Goal: Task Accomplishment & Management: Manage account settings

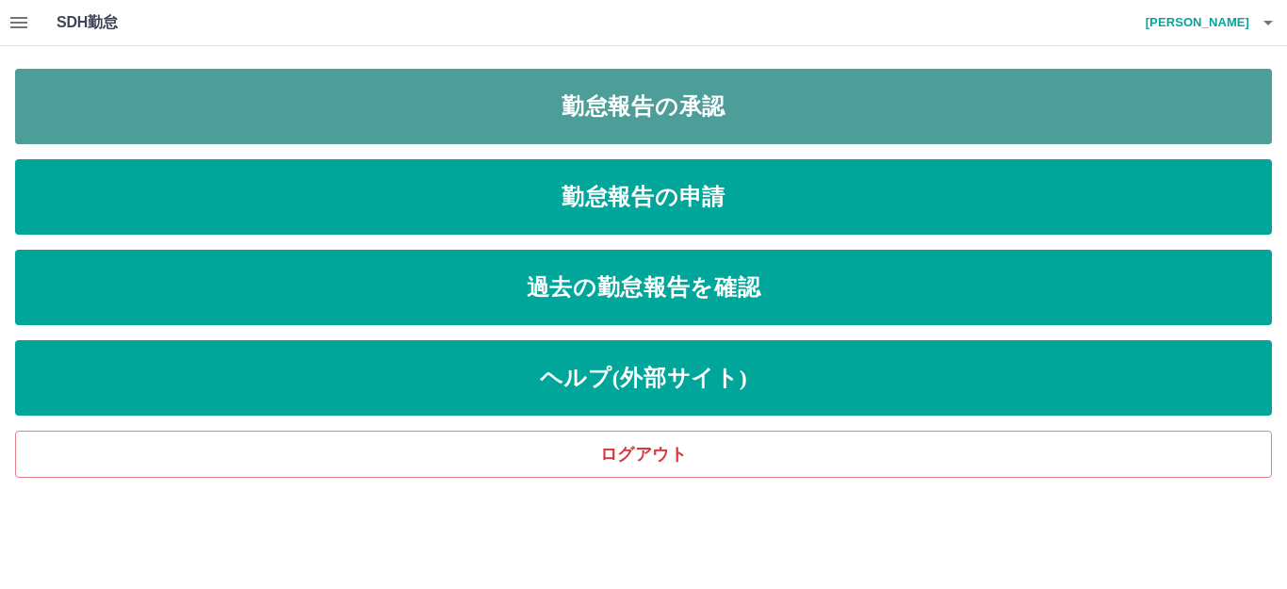
click at [586, 115] on link "勤怠報告の承認" at bounding box center [643, 106] width 1257 height 75
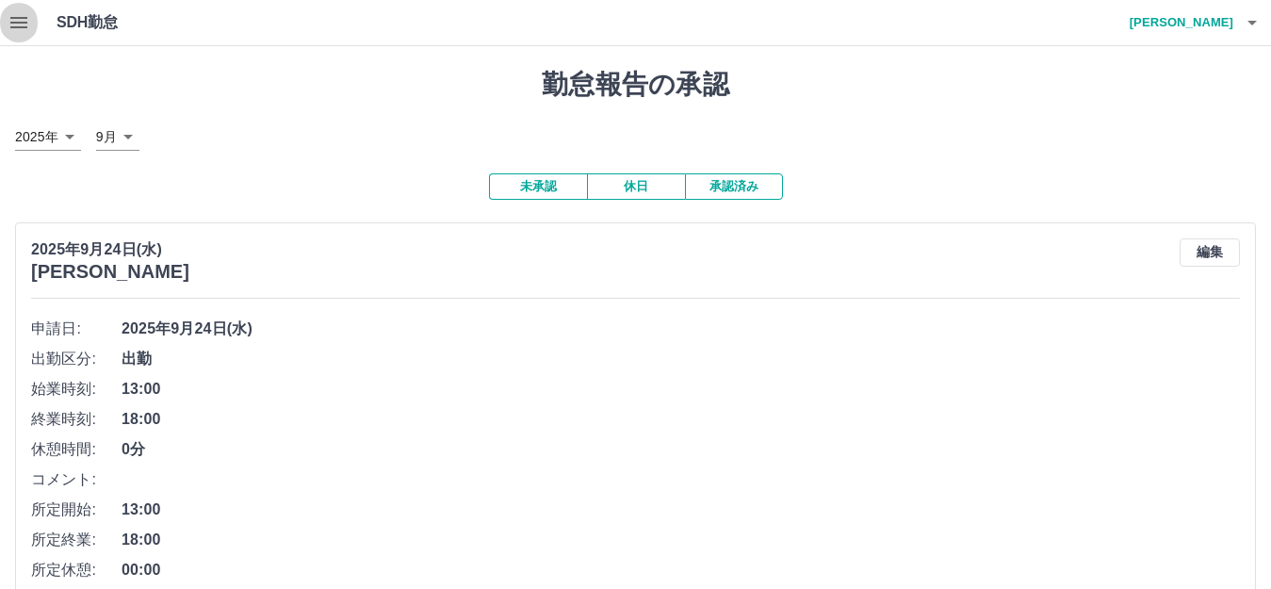
click at [25, 25] on icon "button" at bounding box center [19, 22] width 23 height 23
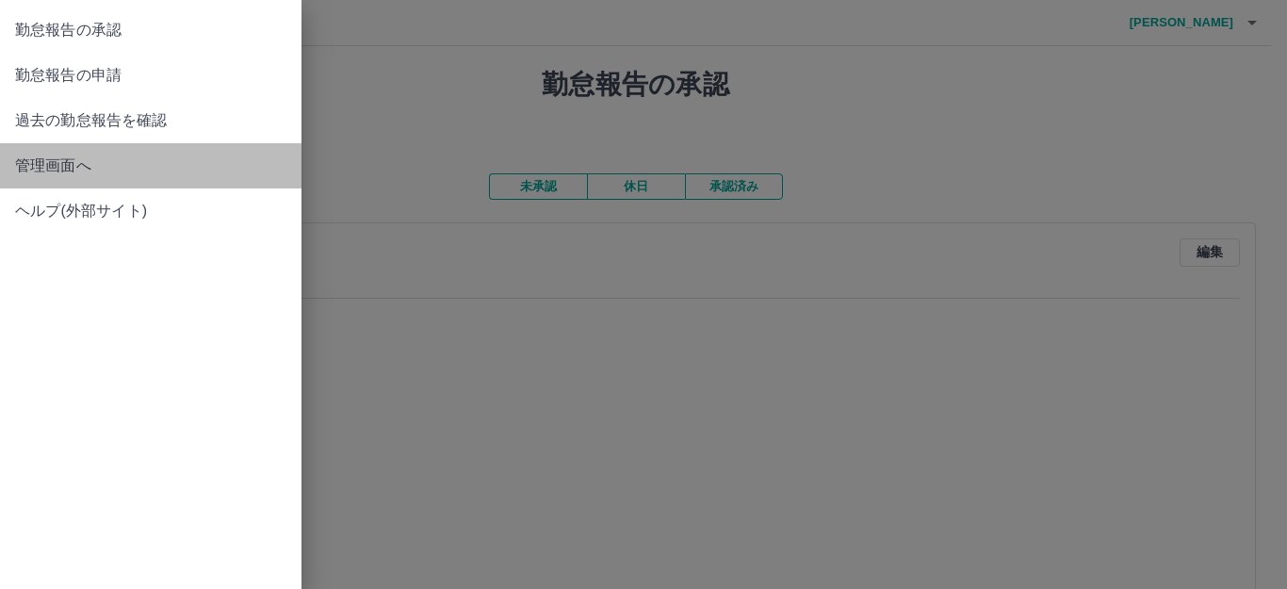
click at [47, 159] on span "管理画面へ" at bounding box center [150, 166] width 271 height 23
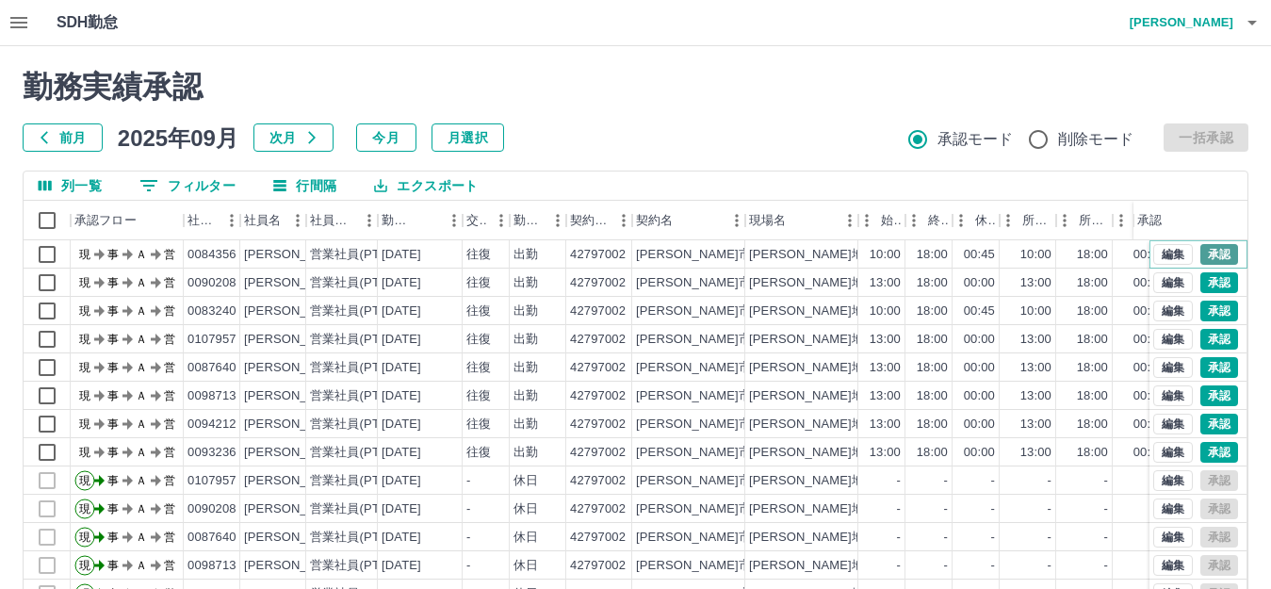
click at [1201, 256] on button "承認" at bounding box center [1220, 254] width 38 height 21
click at [1201, 278] on button "承認" at bounding box center [1220, 282] width 38 height 21
click at [1203, 314] on button "承認" at bounding box center [1220, 311] width 38 height 21
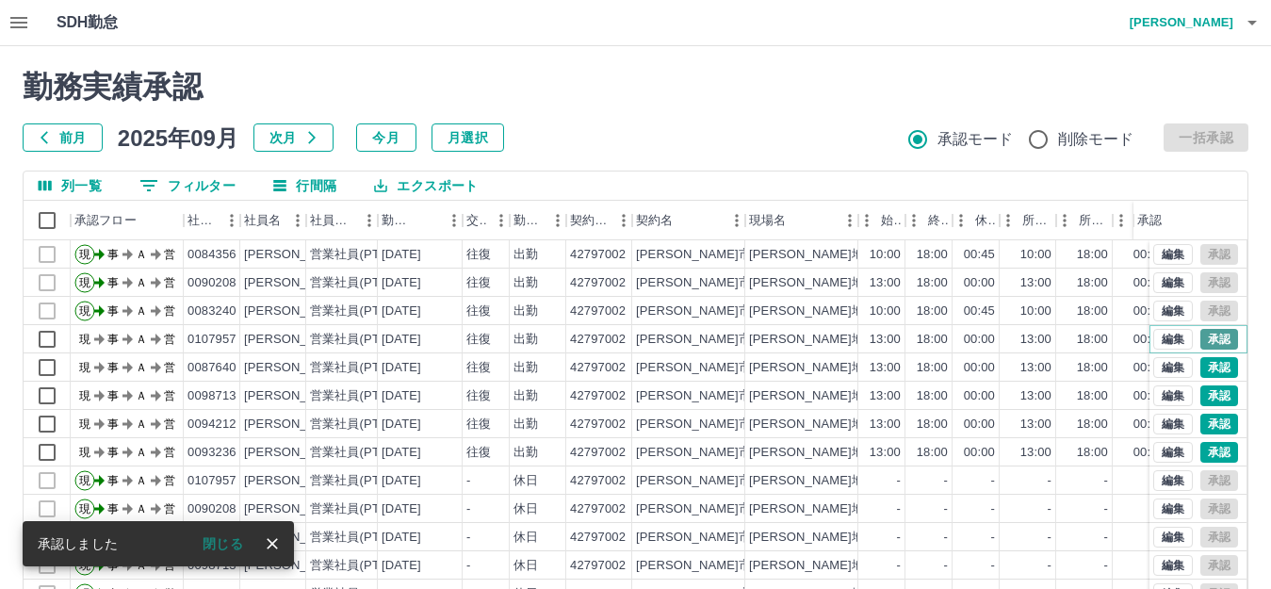
click at [1206, 338] on button "承認" at bounding box center [1220, 339] width 38 height 21
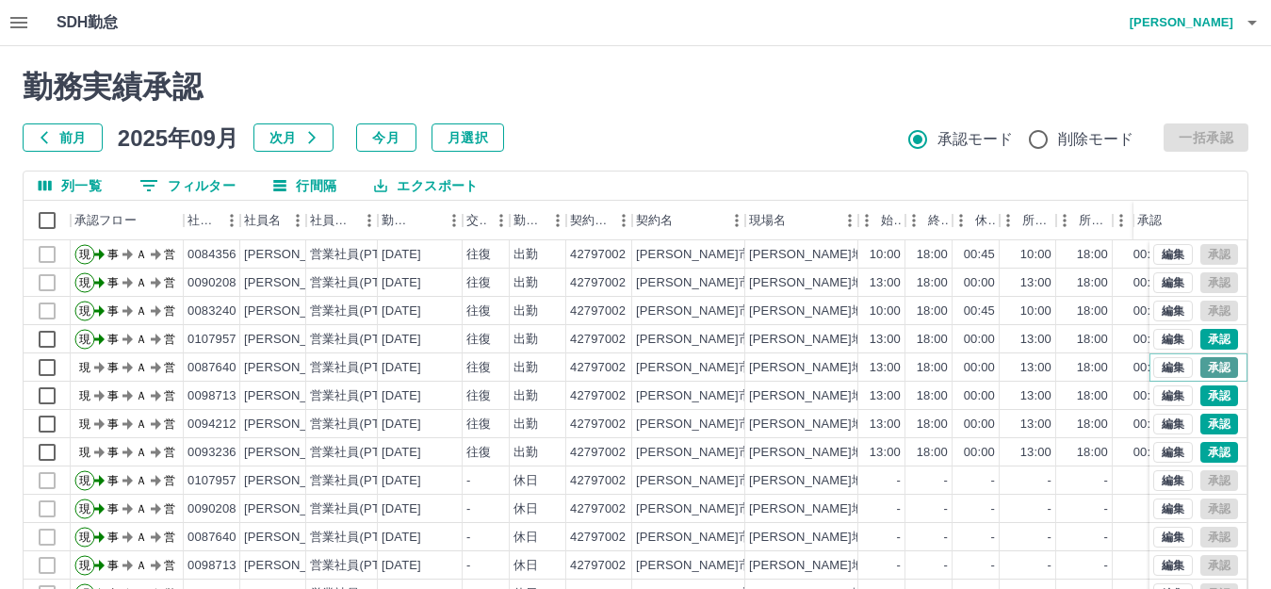
click at [1204, 369] on button "承認" at bounding box center [1220, 367] width 38 height 21
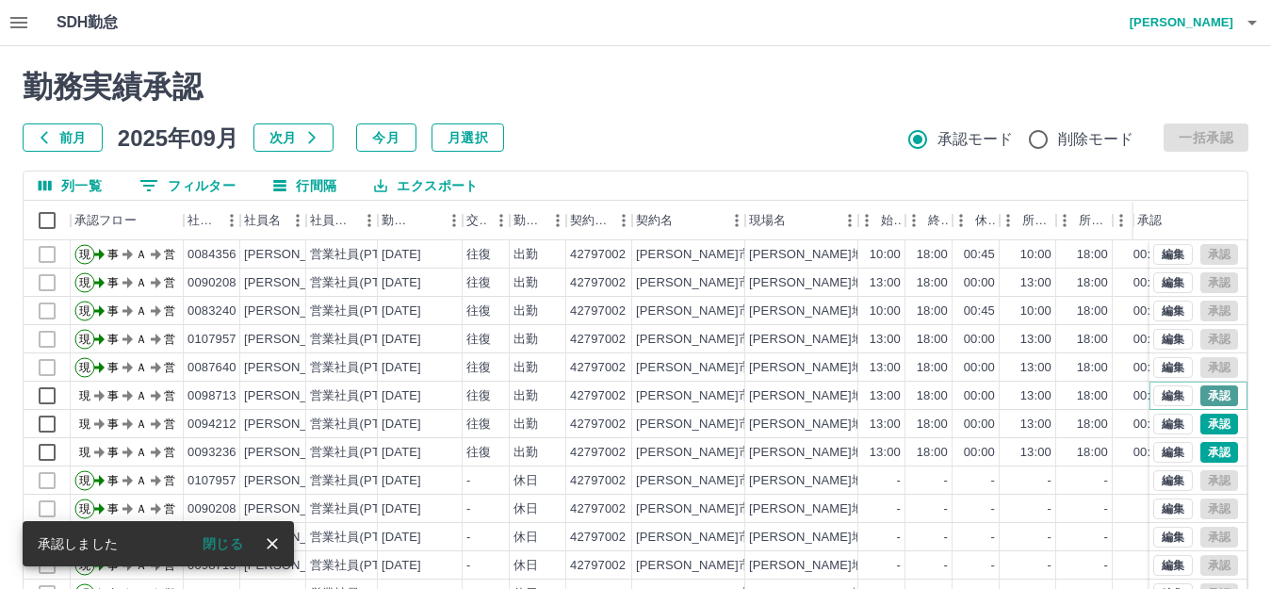
click at [1201, 391] on button "承認" at bounding box center [1220, 395] width 38 height 21
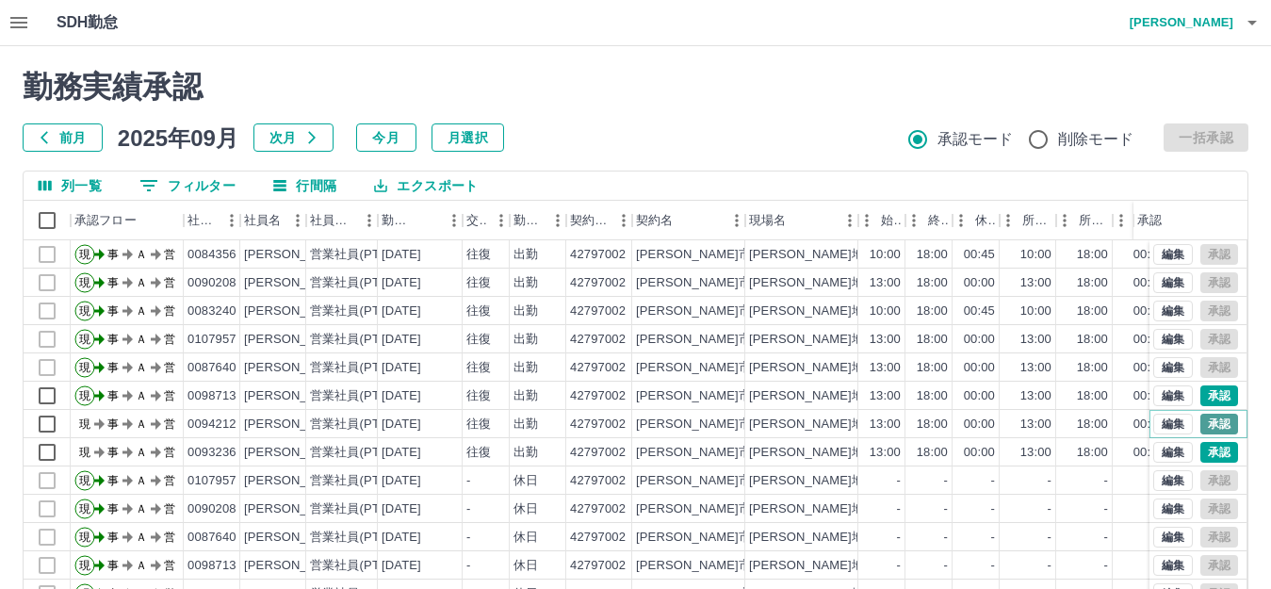
click at [1203, 421] on button "承認" at bounding box center [1220, 424] width 38 height 21
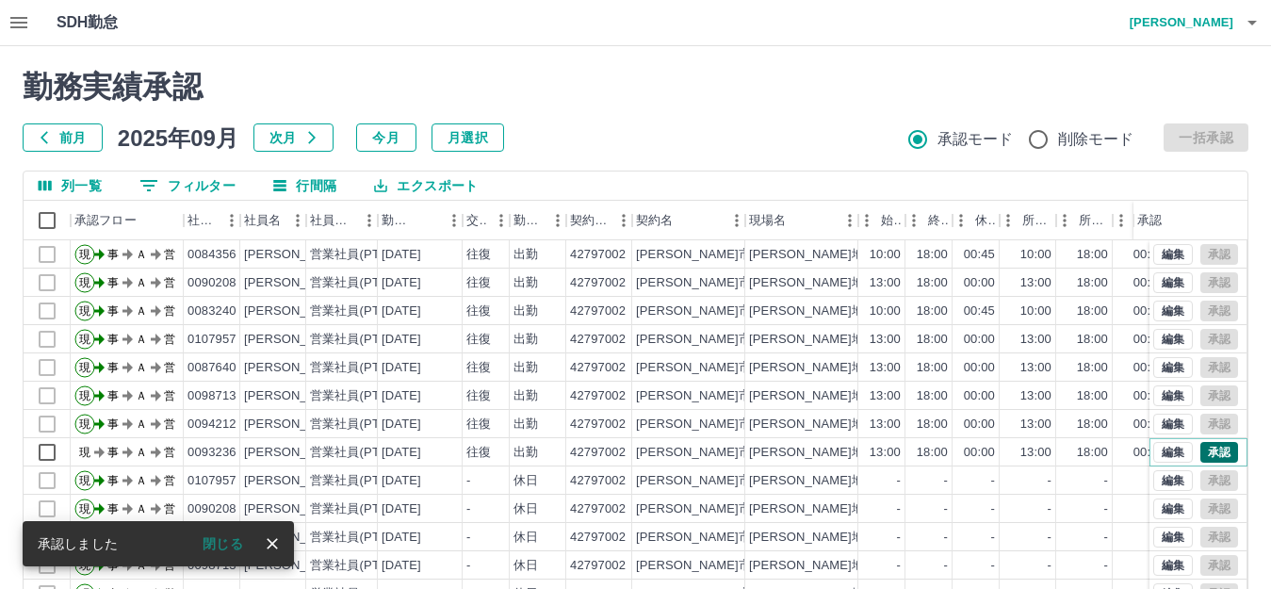
click at [1202, 447] on button "承認" at bounding box center [1220, 452] width 38 height 21
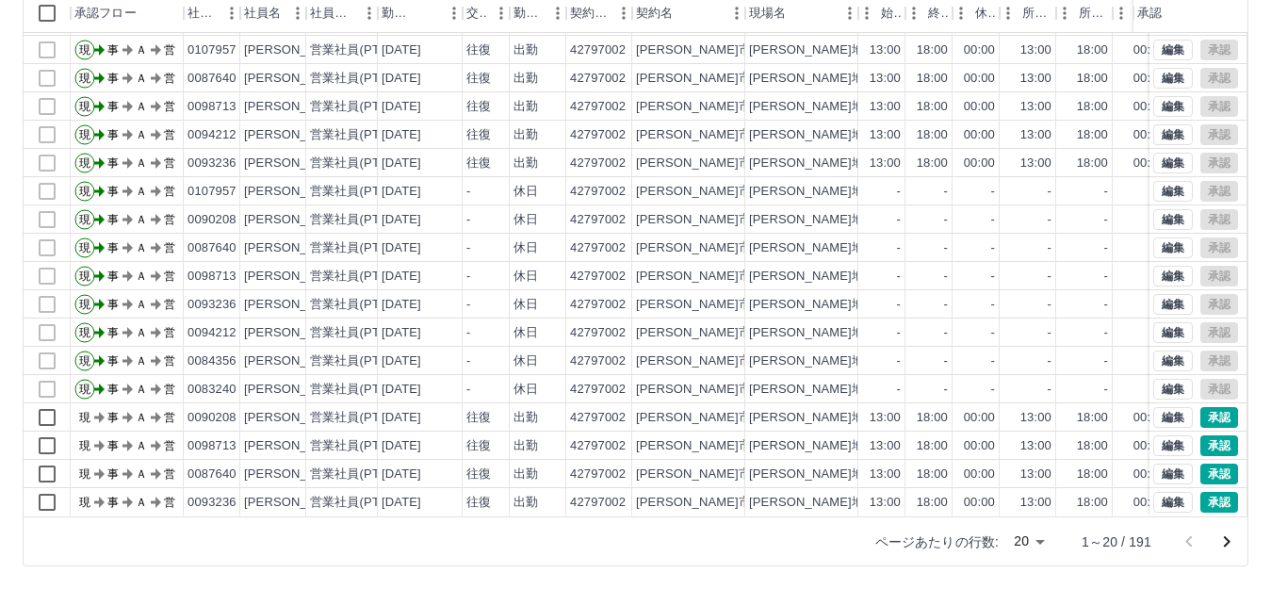
scroll to position [98, 0]
click at [1228, 542] on icon "次のページへ" at bounding box center [1227, 541] width 7 height 11
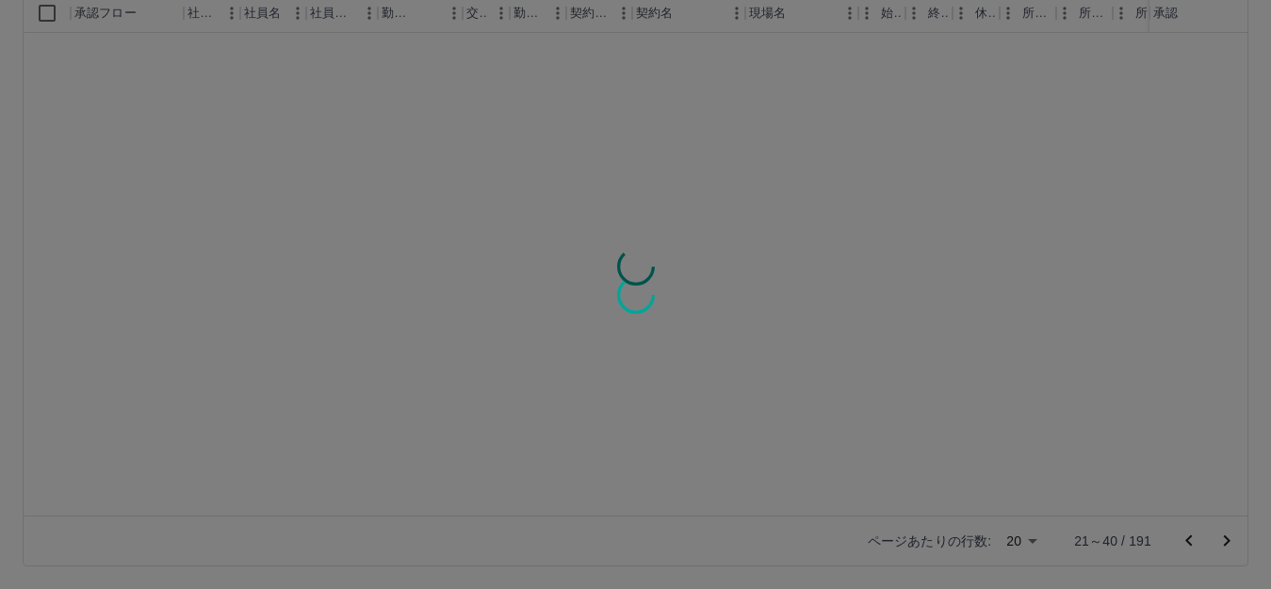
scroll to position [0, 0]
